Goal: Transaction & Acquisition: Purchase product/service

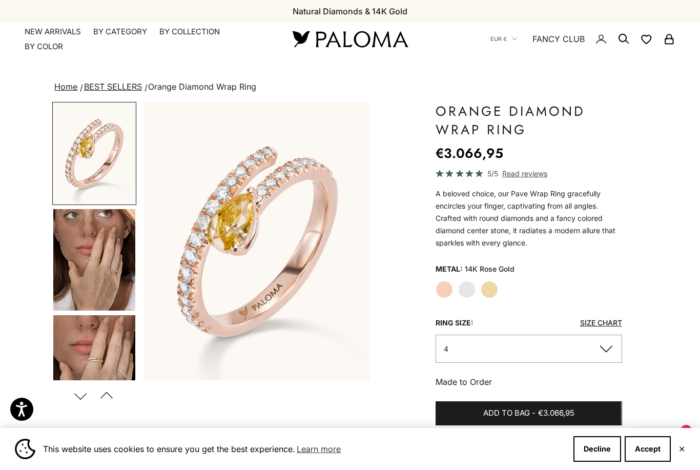
click at [88, 255] on img "Go to item 4" at bounding box center [94, 260] width 82 height 102
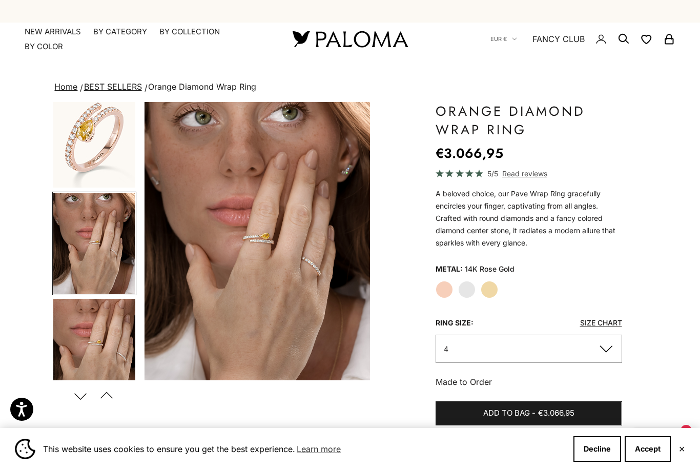
scroll to position [17, 0]
click at [466, 286] on label "White Gold" at bounding box center [466, 289] width 17 height 17
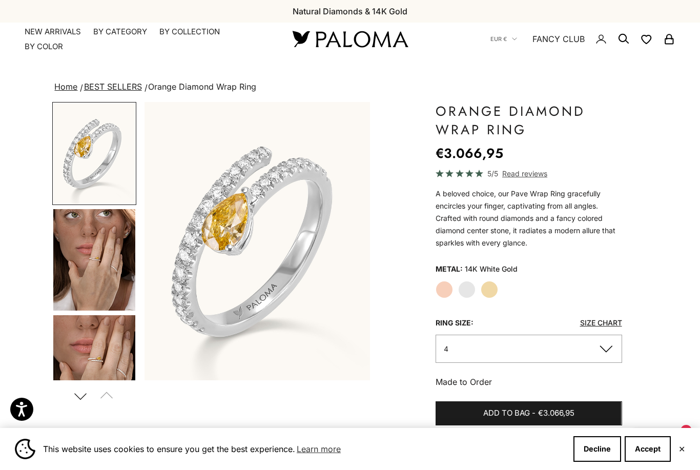
click at [87, 266] on img "Go to item 4" at bounding box center [94, 260] width 82 height 102
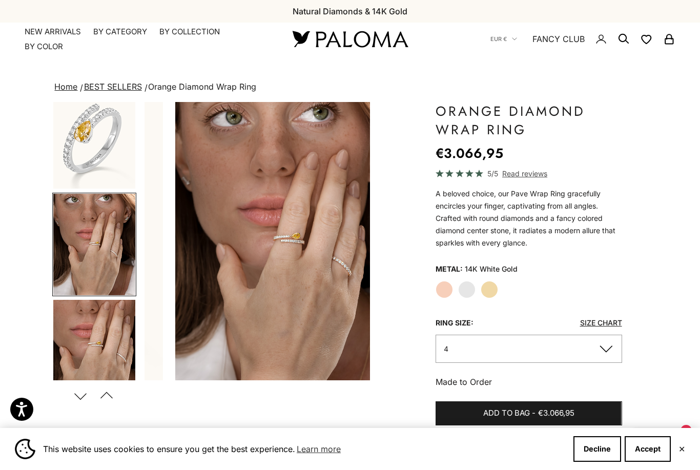
scroll to position [0, 238]
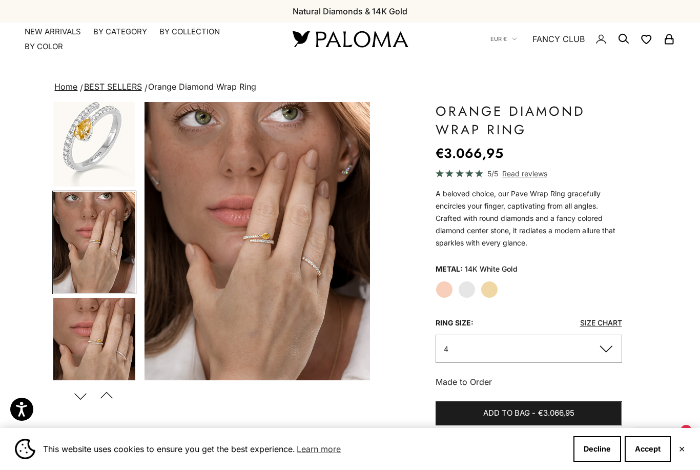
click at [46, 32] on link "NEW ARRIVALS" at bounding box center [53, 32] width 56 height 10
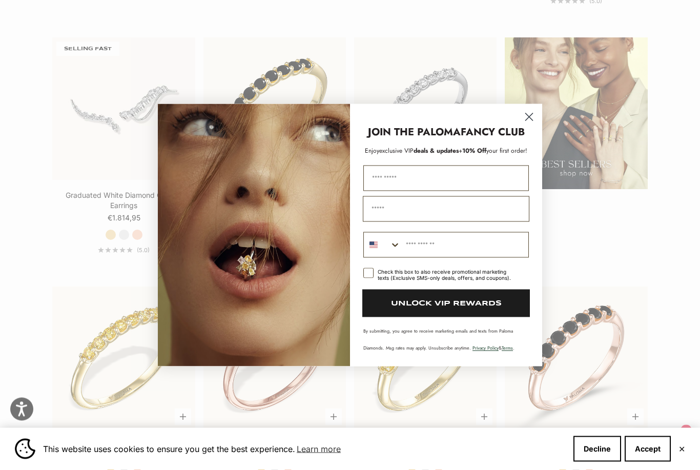
scroll to position [1297, 0]
click at [537, 125] on circle "Close dialog" at bounding box center [529, 116] width 17 height 17
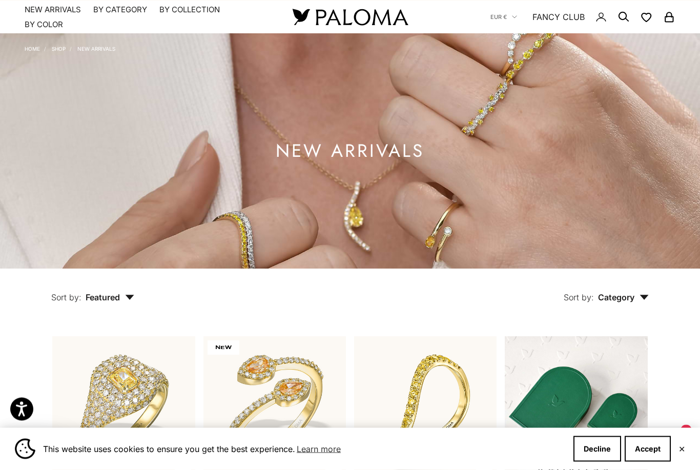
scroll to position [0, 0]
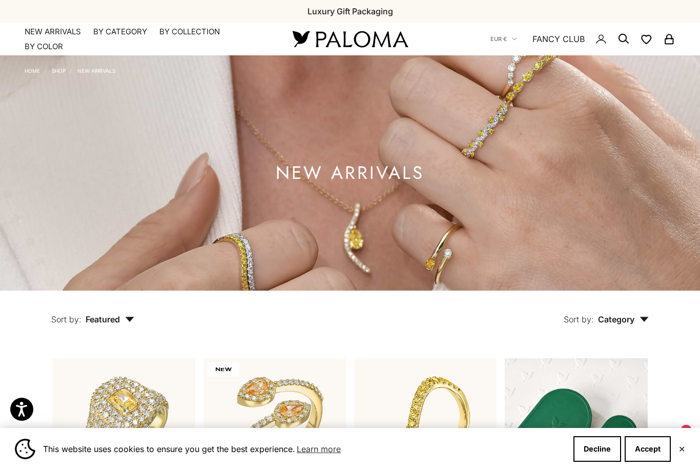
click at [121, 31] on summary "By Category" at bounding box center [120, 32] width 54 height 10
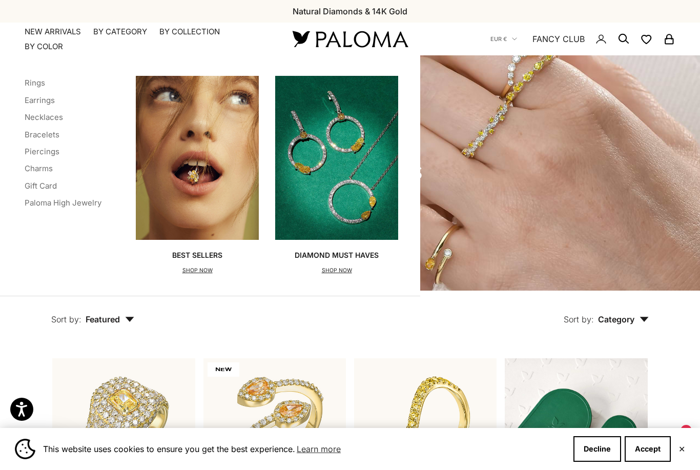
click at [39, 135] on link "Bracelets" at bounding box center [42, 135] width 35 height 10
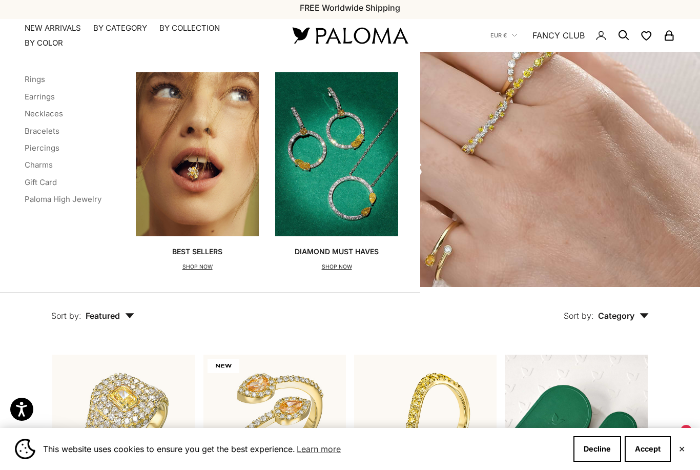
scroll to position [4, 0]
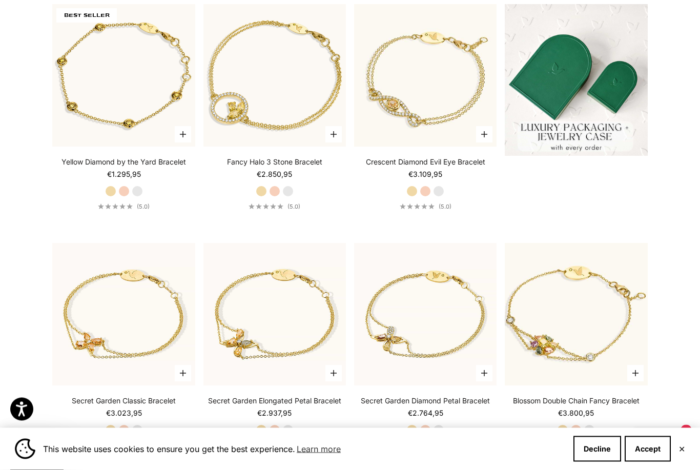
scroll to position [355, 0]
click at [134, 196] on label "White Gold" at bounding box center [137, 190] width 11 height 11
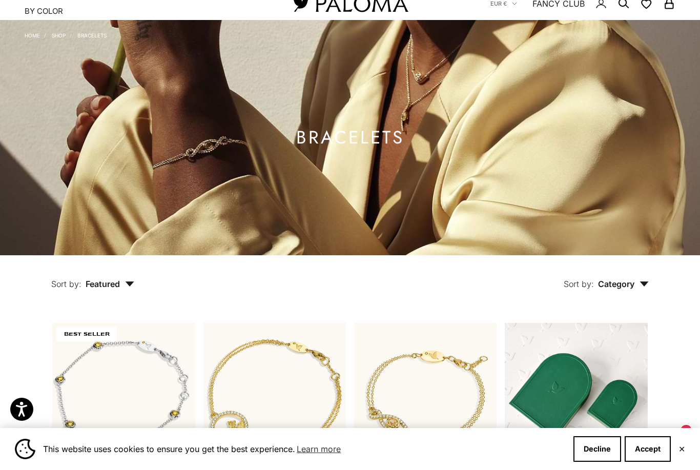
scroll to position [0, 0]
